Goal: Task Accomplishment & Management: Complete application form

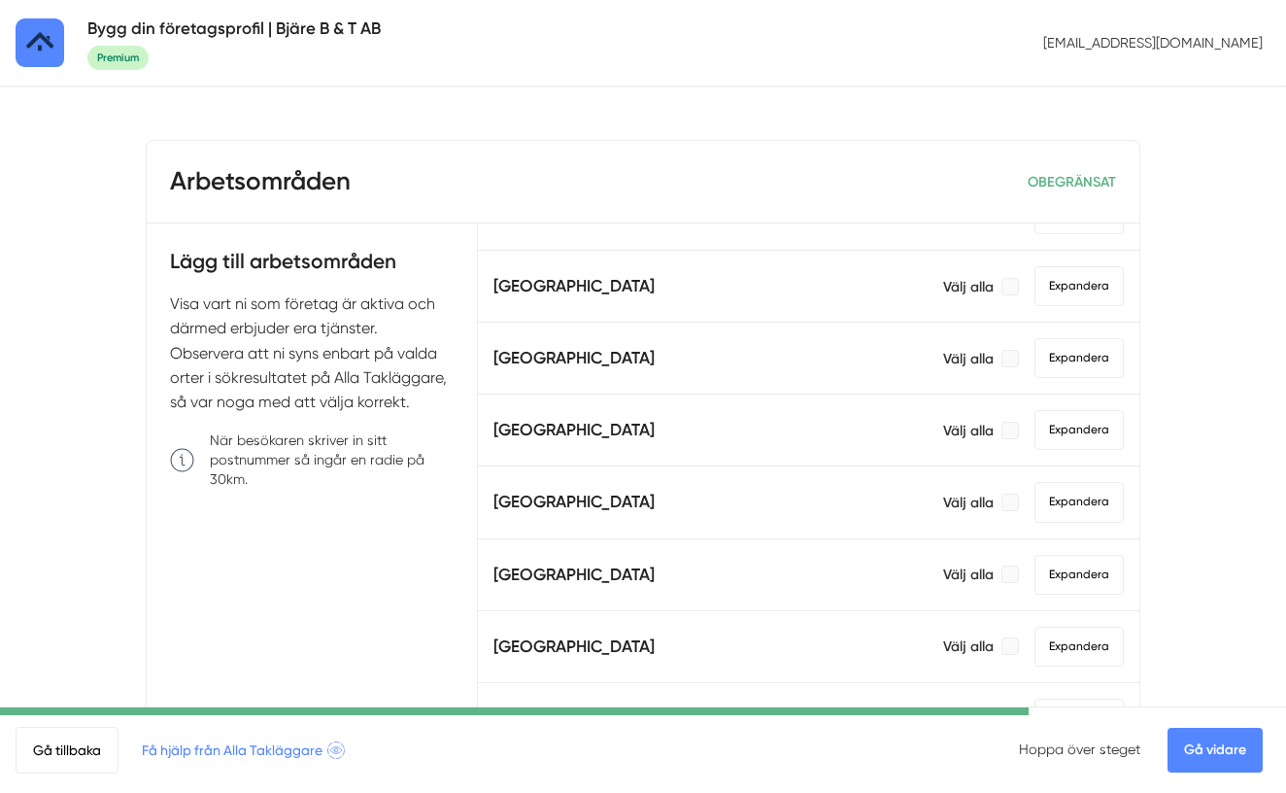
scroll to position [898, 0]
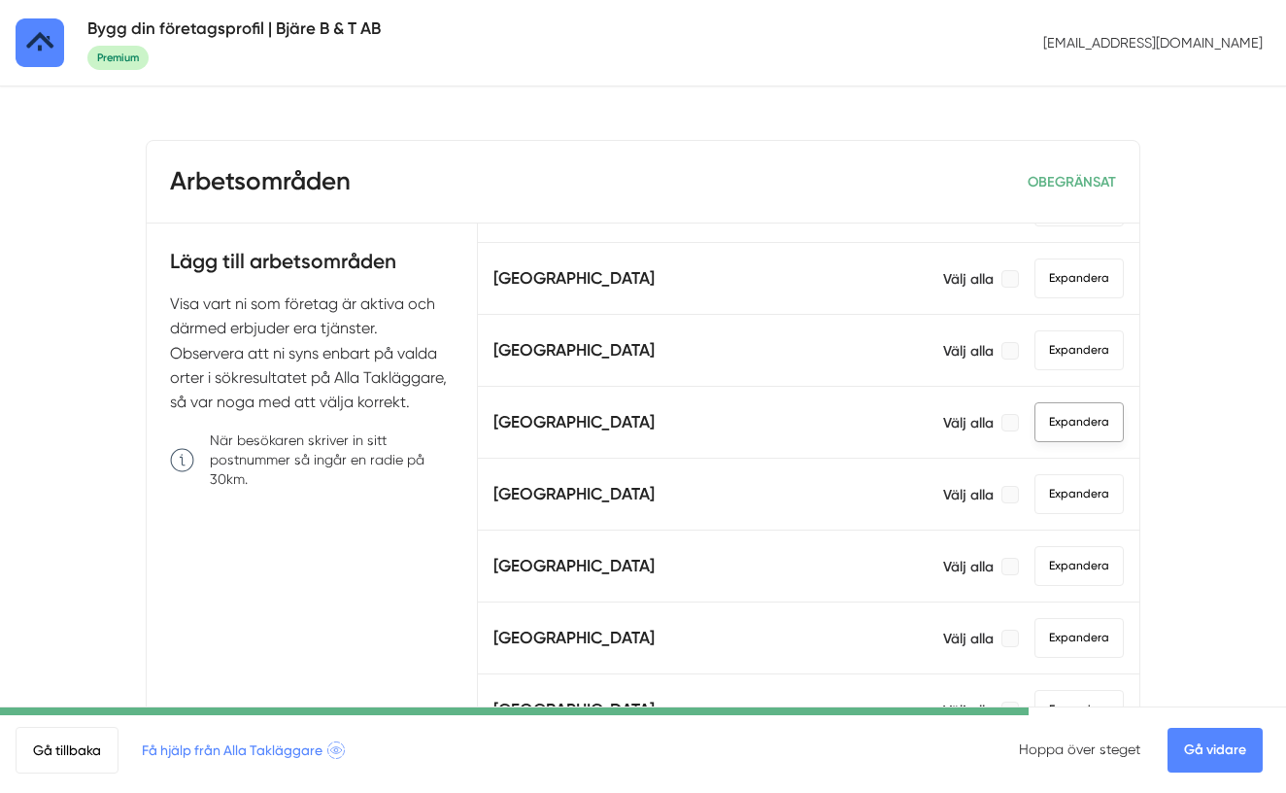
click at [1063, 428] on span "Expandera" at bounding box center [1079, 422] width 89 height 40
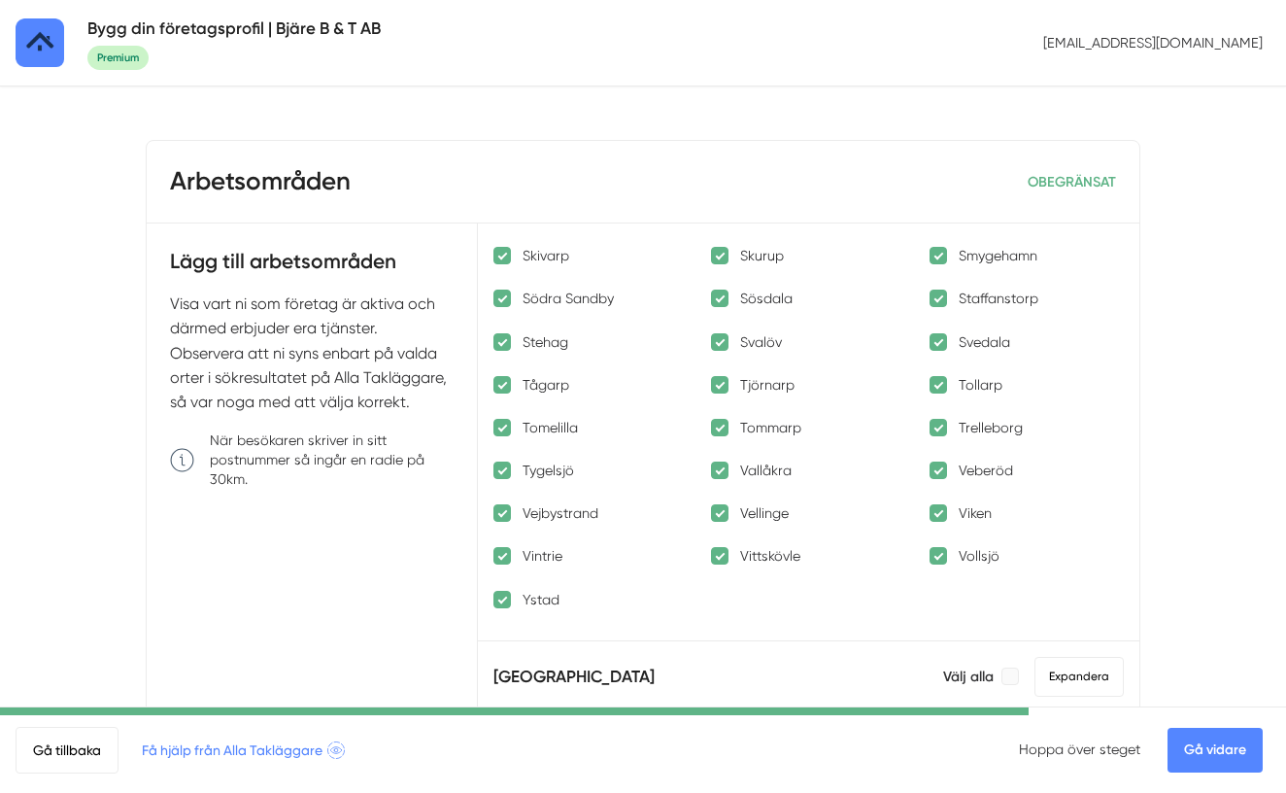
scroll to position [2420, 0]
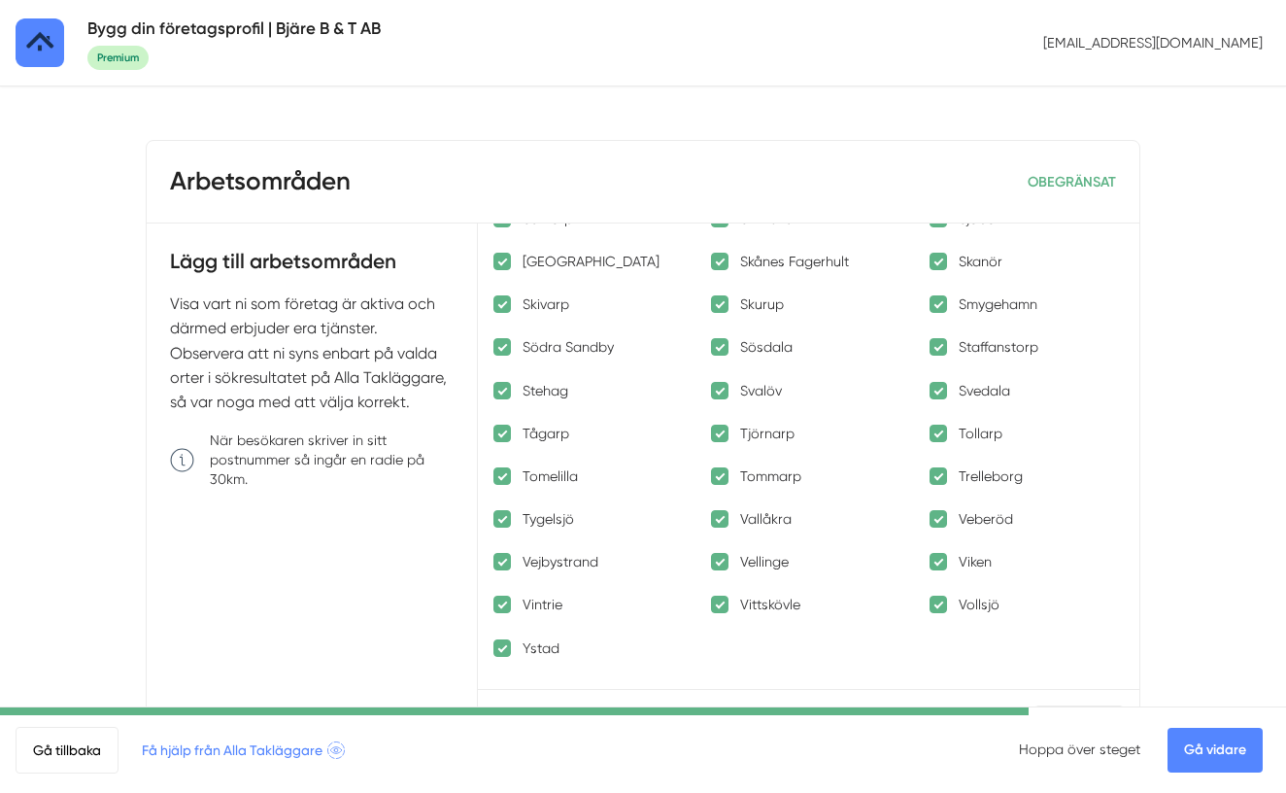
click at [505, 647] on div at bounding box center [501, 647] width 17 height 17
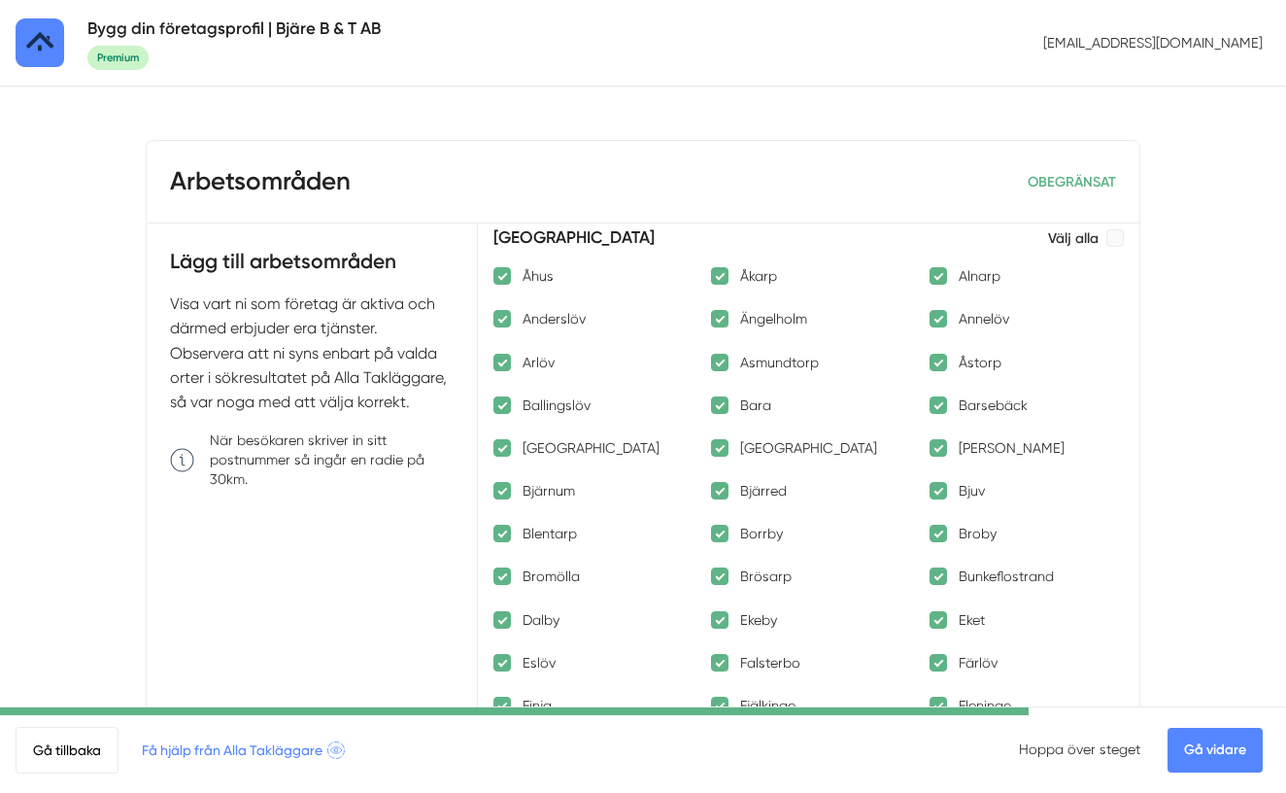
scroll to position [1069, 0]
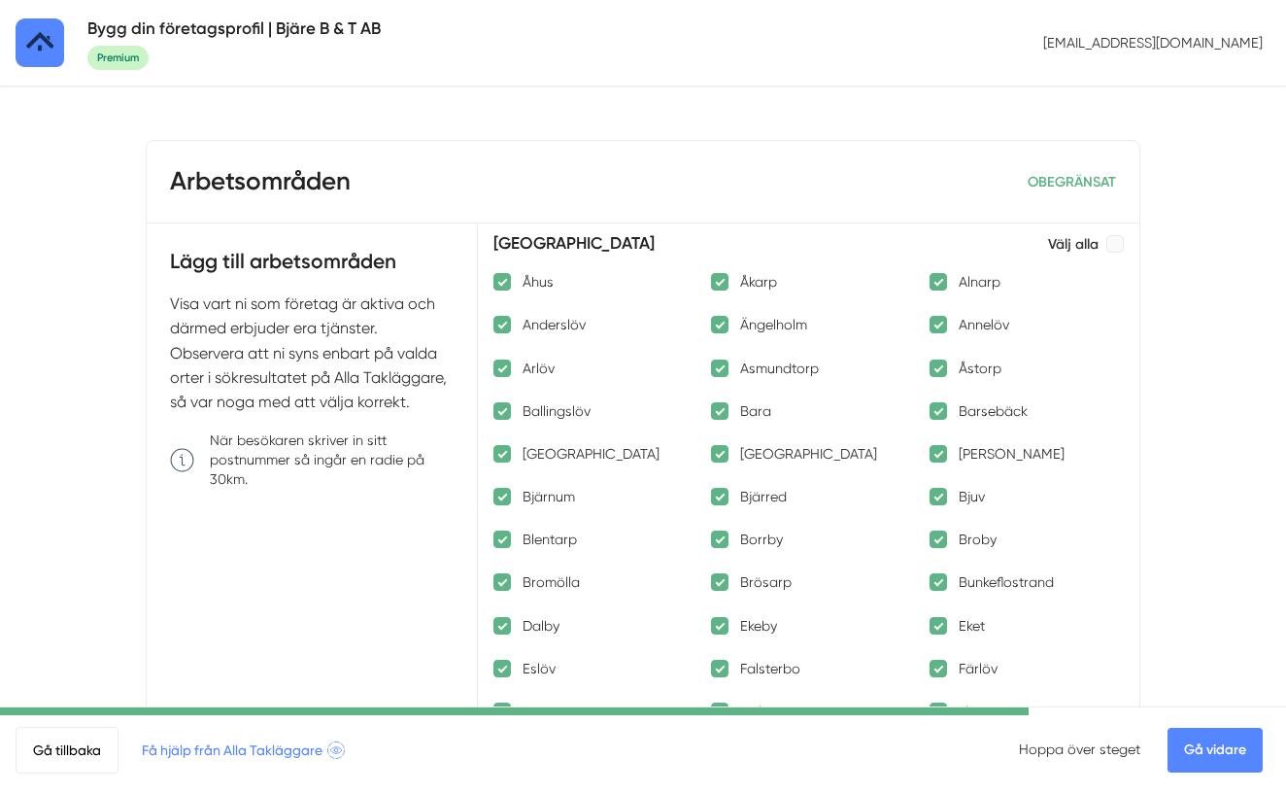
click at [505, 280] on div at bounding box center [501, 281] width 17 height 17
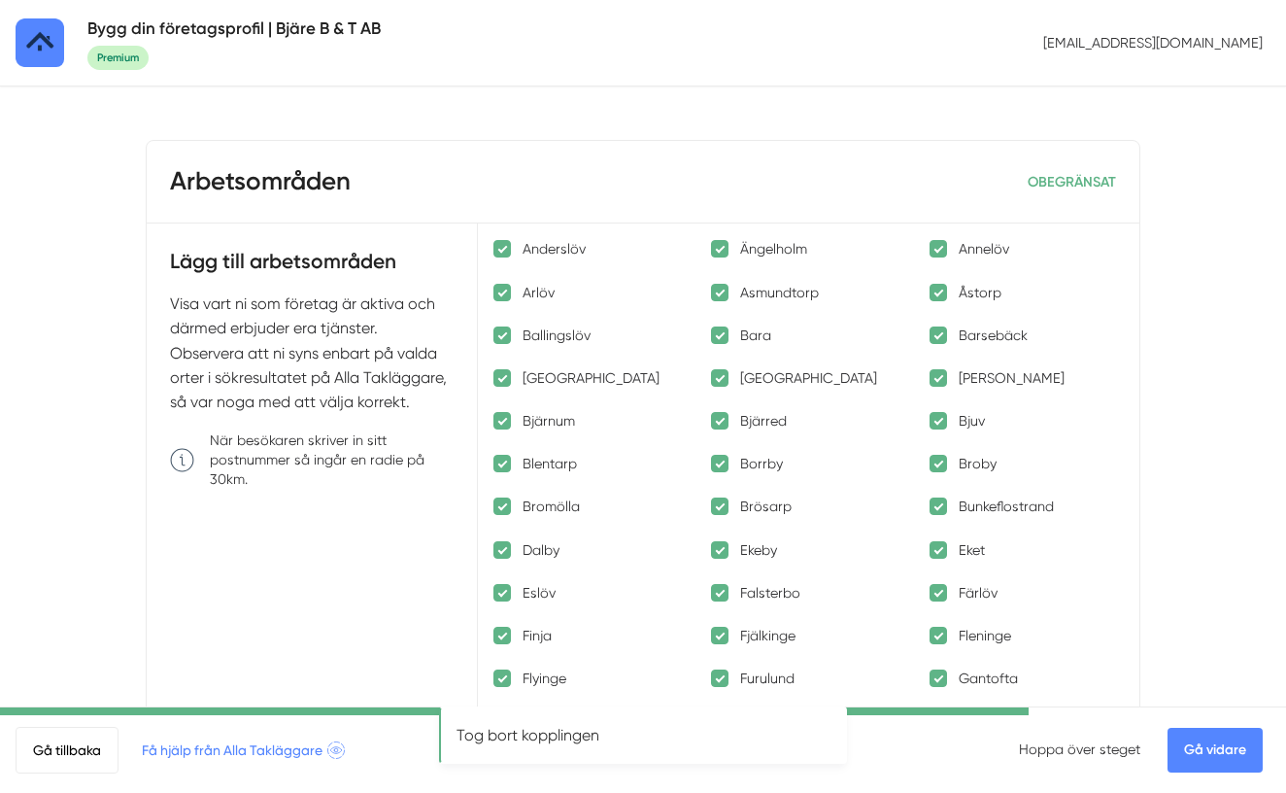
scroll to position [1146, 0]
click at [564, 504] on p "Bromölla" at bounding box center [551, 504] width 57 height 19
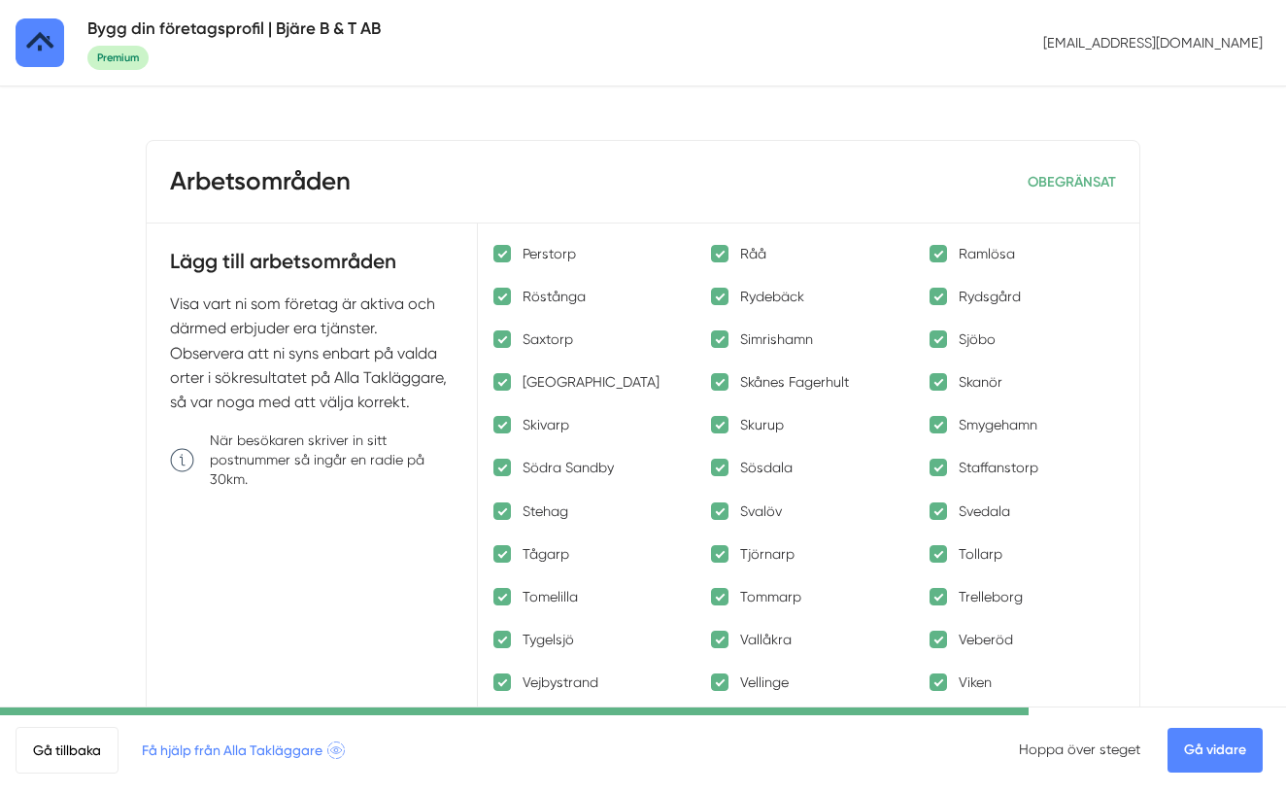
scroll to position [2297, 0]
click at [720, 339] on div at bounding box center [719, 340] width 17 height 17
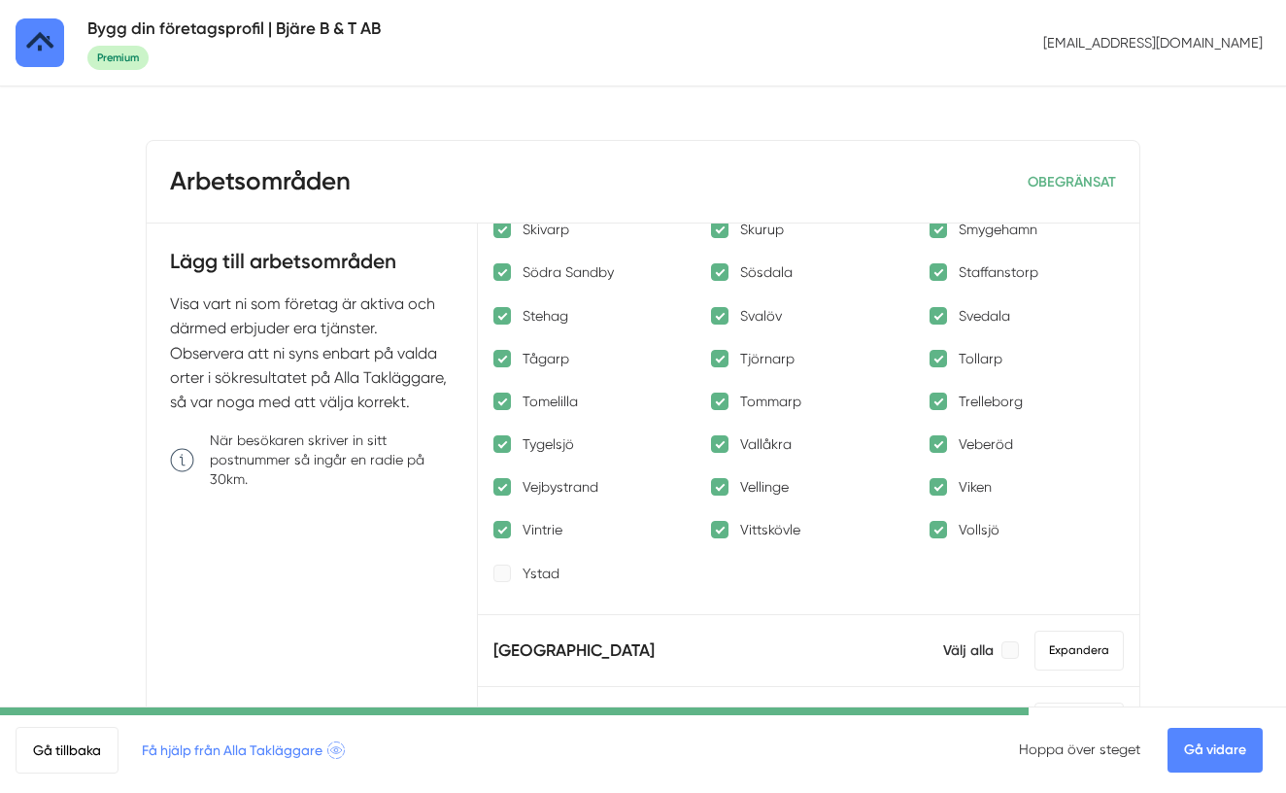
scroll to position [2432, 0]
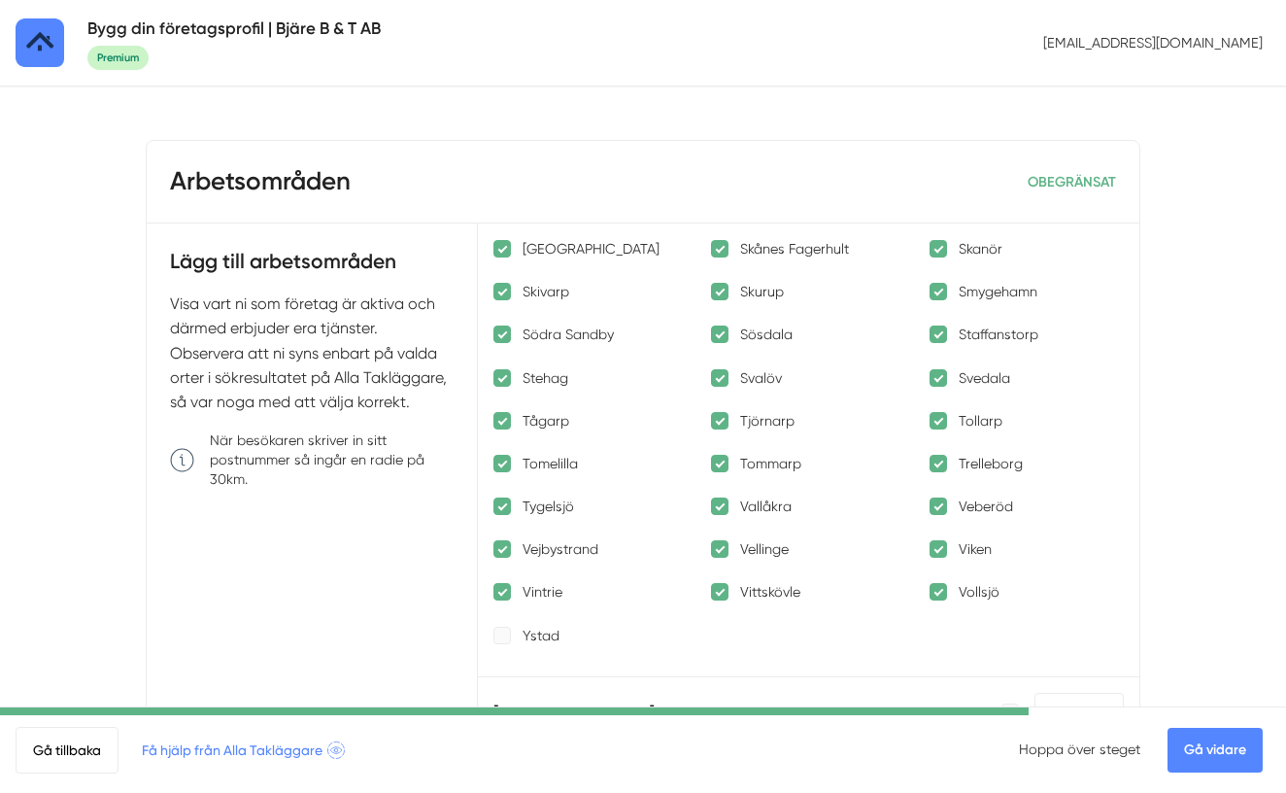
click at [1218, 745] on link "Gå vidare" at bounding box center [1215, 750] width 95 height 45
